Goal: Communication & Community: Answer question/provide support

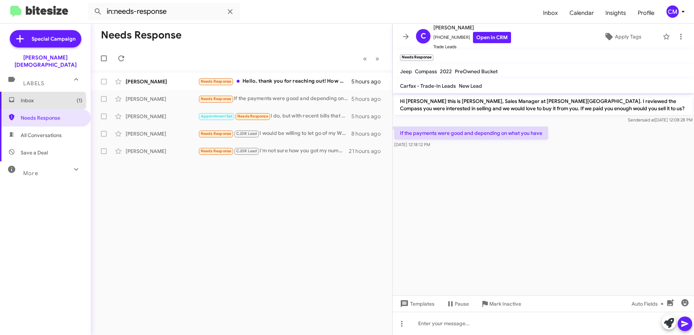
click at [33, 97] on span "Inbox (1)" at bounding box center [52, 100] width 62 height 7
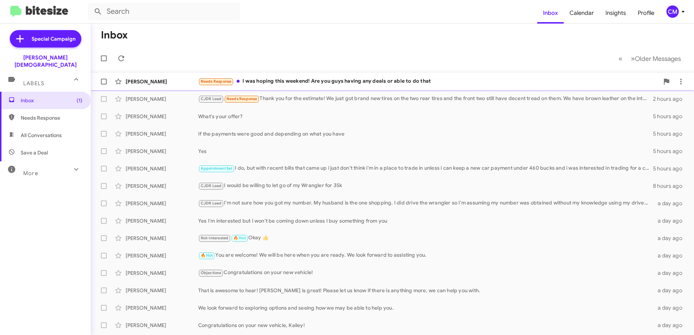
click at [369, 81] on div "Needs Response I was hoping this weekend! Are you guys having any deals or able…" at bounding box center [428, 81] width 461 height 8
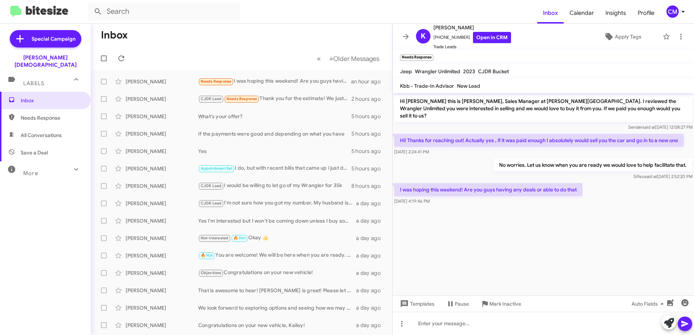
click at [35, 114] on span "Needs Response" at bounding box center [52, 117] width 62 height 7
type input "in:needs-response"
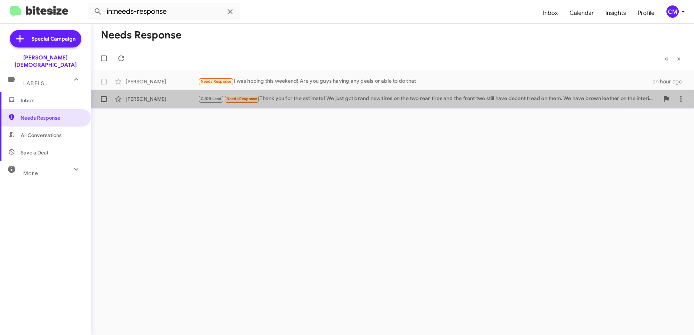
click at [291, 101] on div "CJDR Lead Needs Response Thank you for the estimate! We just got brand new tire…" at bounding box center [428, 99] width 461 height 8
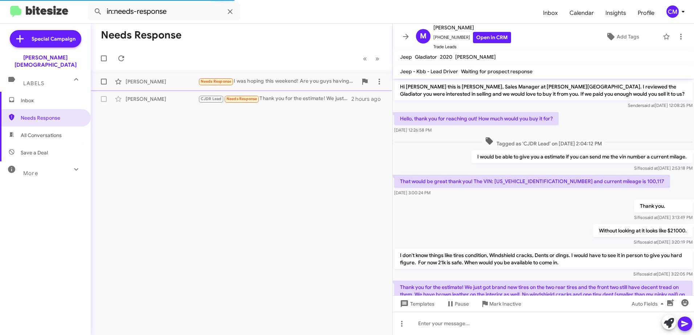
scroll to position [46, 0]
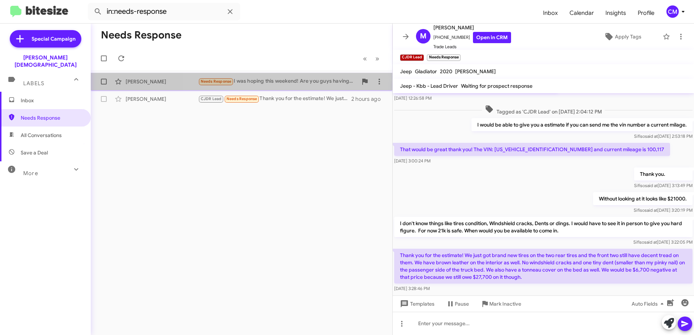
click at [302, 82] on div "Needs Response I was hoping this weekend! Are you guys having any deals or able…" at bounding box center [277, 81] width 159 height 8
